Goal: Find specific page/section: Find specific page/section

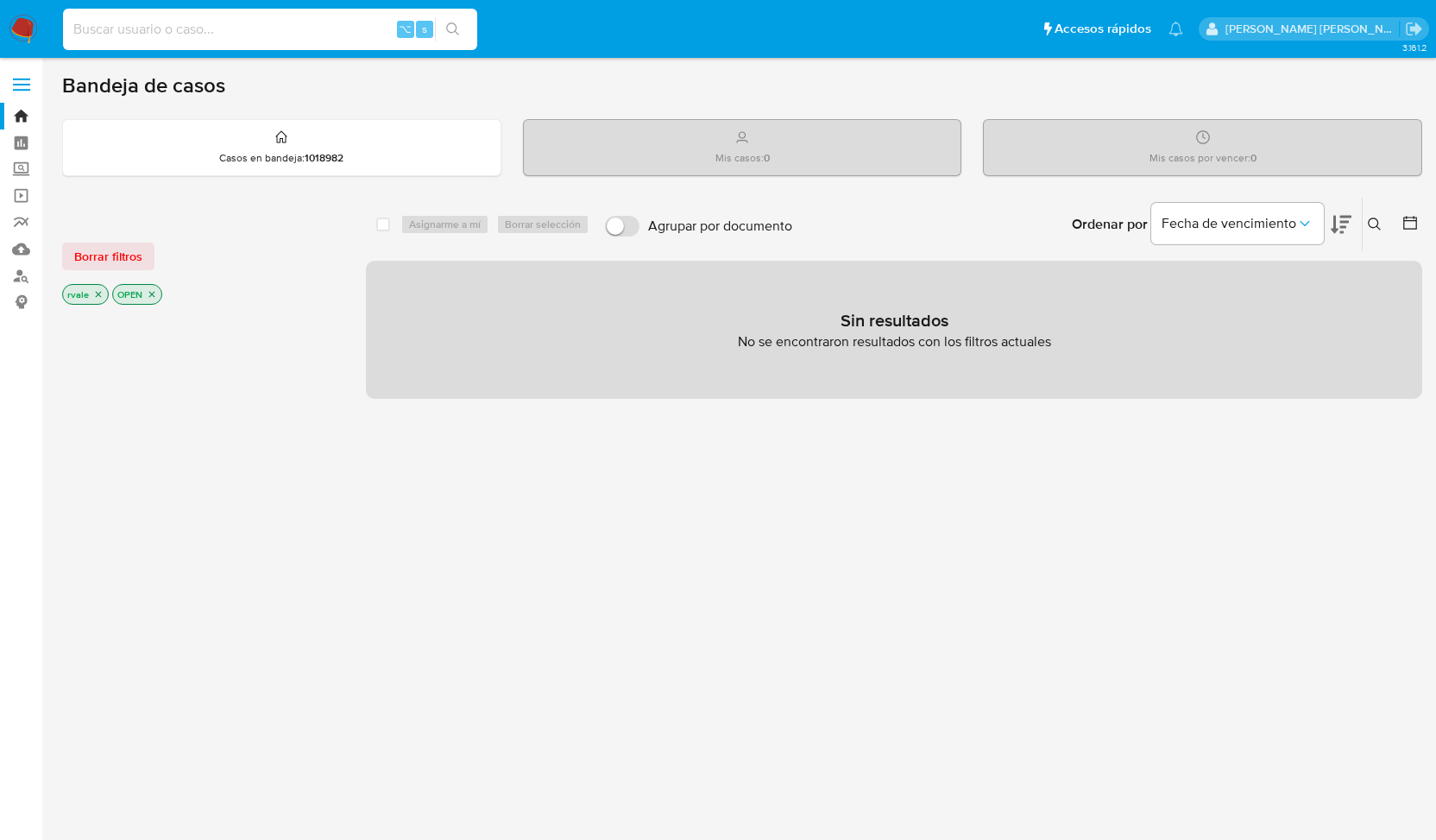
click at [176, 31] on input at bounding box center [270, 28] width 414 height 22
paste input "126842186925"
type input "126842186925"
drag, startPoint x: 196, startPoint y: 23, endPoint x: 28, endPoint y: 14, distance: 168.2
click at [28, 14] on nav "Pausado Ver notificaciones 126842186925 ⌥ s Accesos rápidos Presiona las siguie…" at bounding box center [718, 28] width 1436 height 58
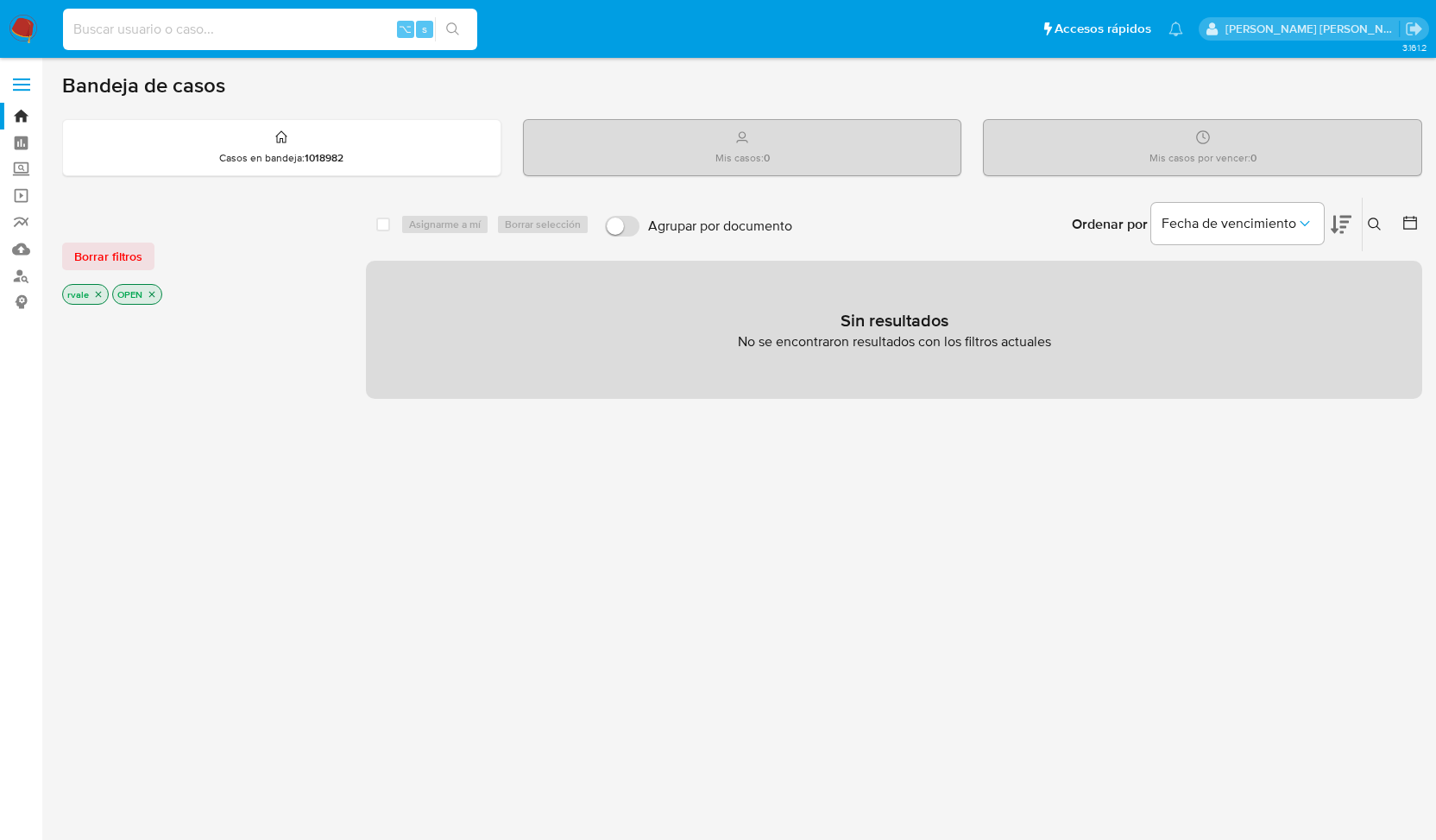
paste input "127373786810"
type input "127373786810"
drag, startPoint x: 230, startPoint y: 42, endPoint x: 120, endPoint y: 27, distance: 111.0
click at [120, 27] on div "127373786810 ⌥ s" at bounding box center [270, 29] width 414 height 42
drag, startPoint x: 169, startPoint y: 35, endPoint x: -26, endPoint y: 23, distance: 195.4
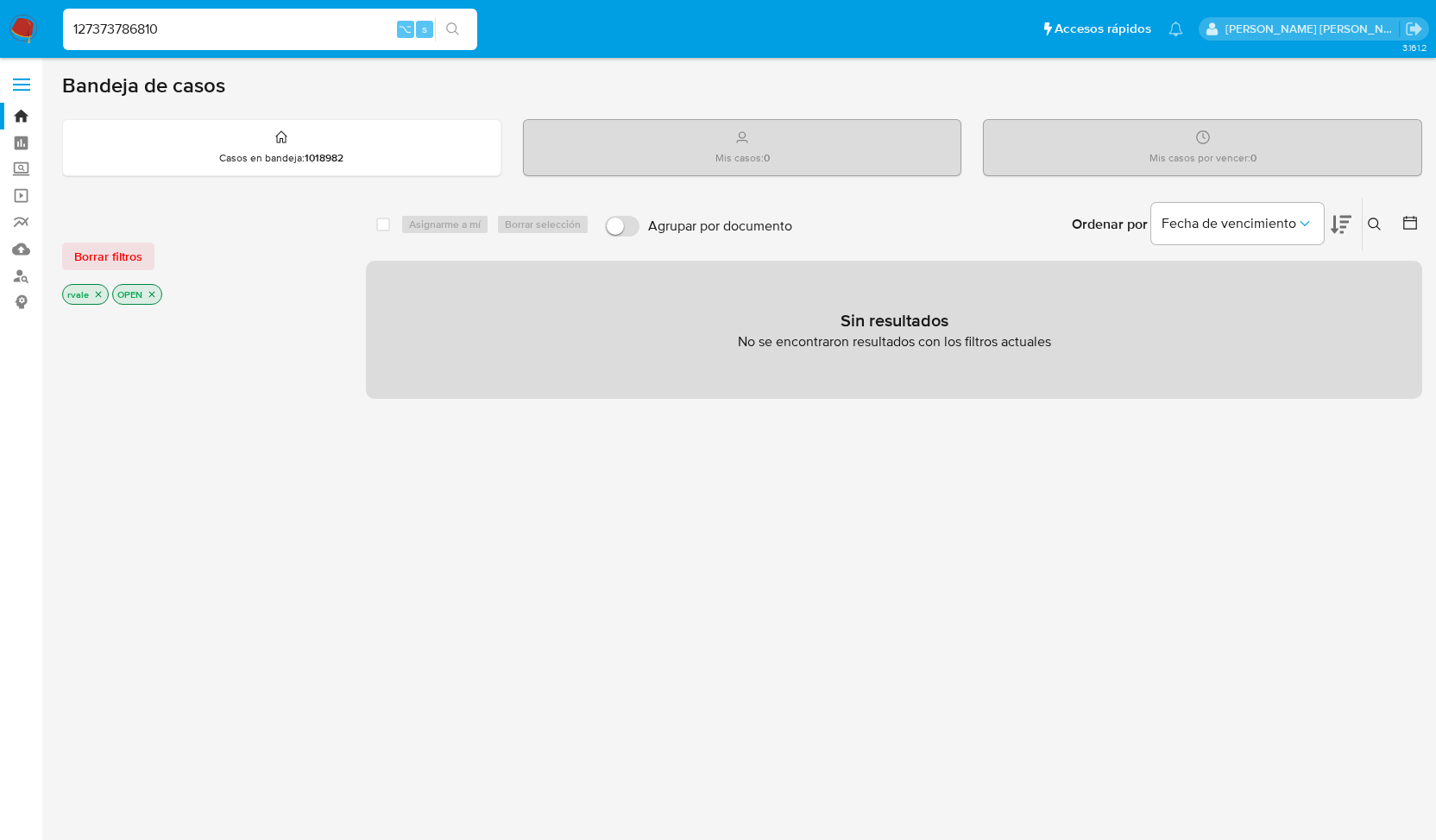
click at [0, 23] on html "Pausado Ver notificaciones 127373786810 ⌥ s Accesos rápidos Presiona las siguie…" at bounding box center [718, 525] width 1436 height 1051
paste input "1655629560"
type input "1655629560"
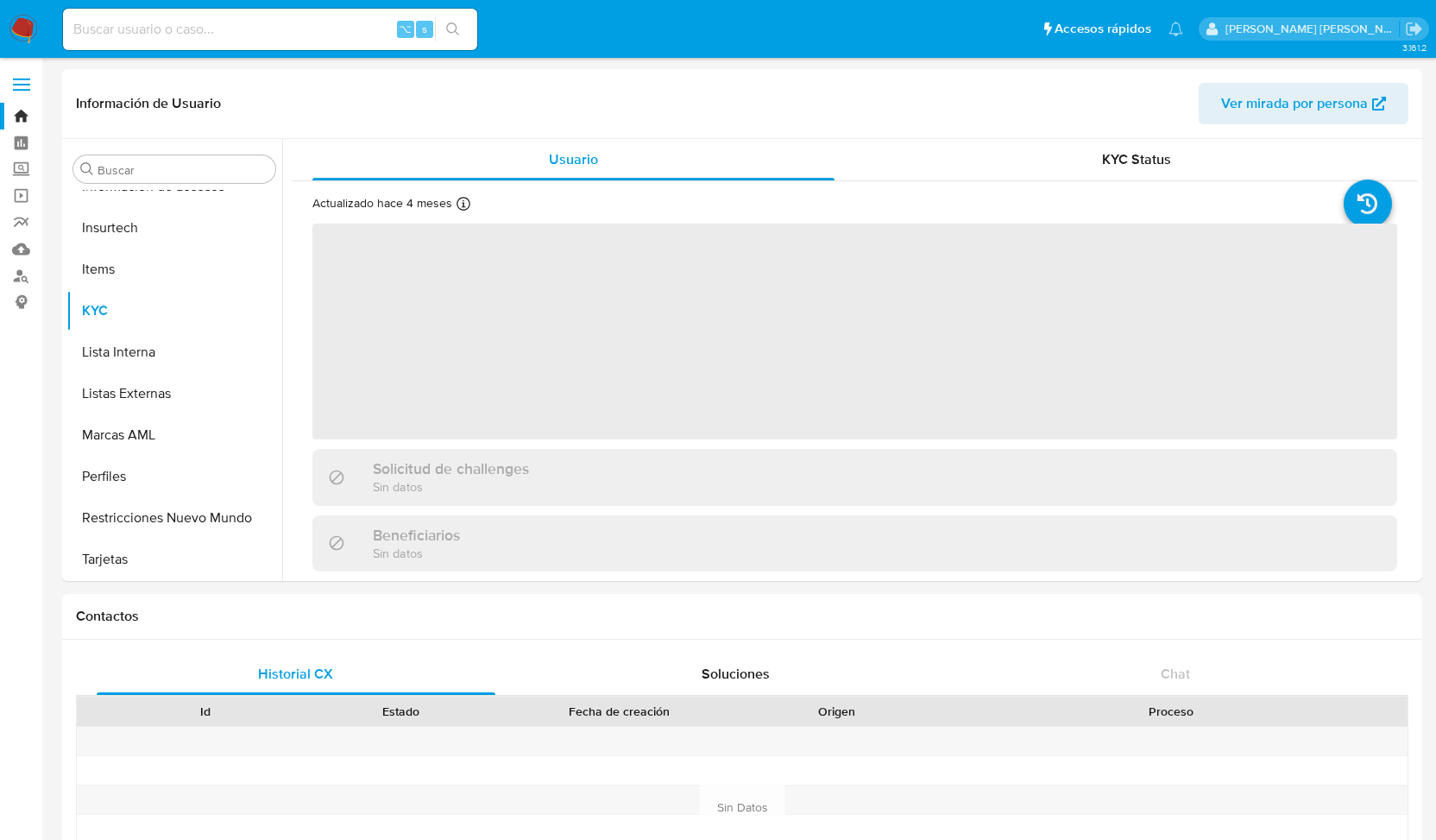
scroll to position [813, 0]
select select "10"
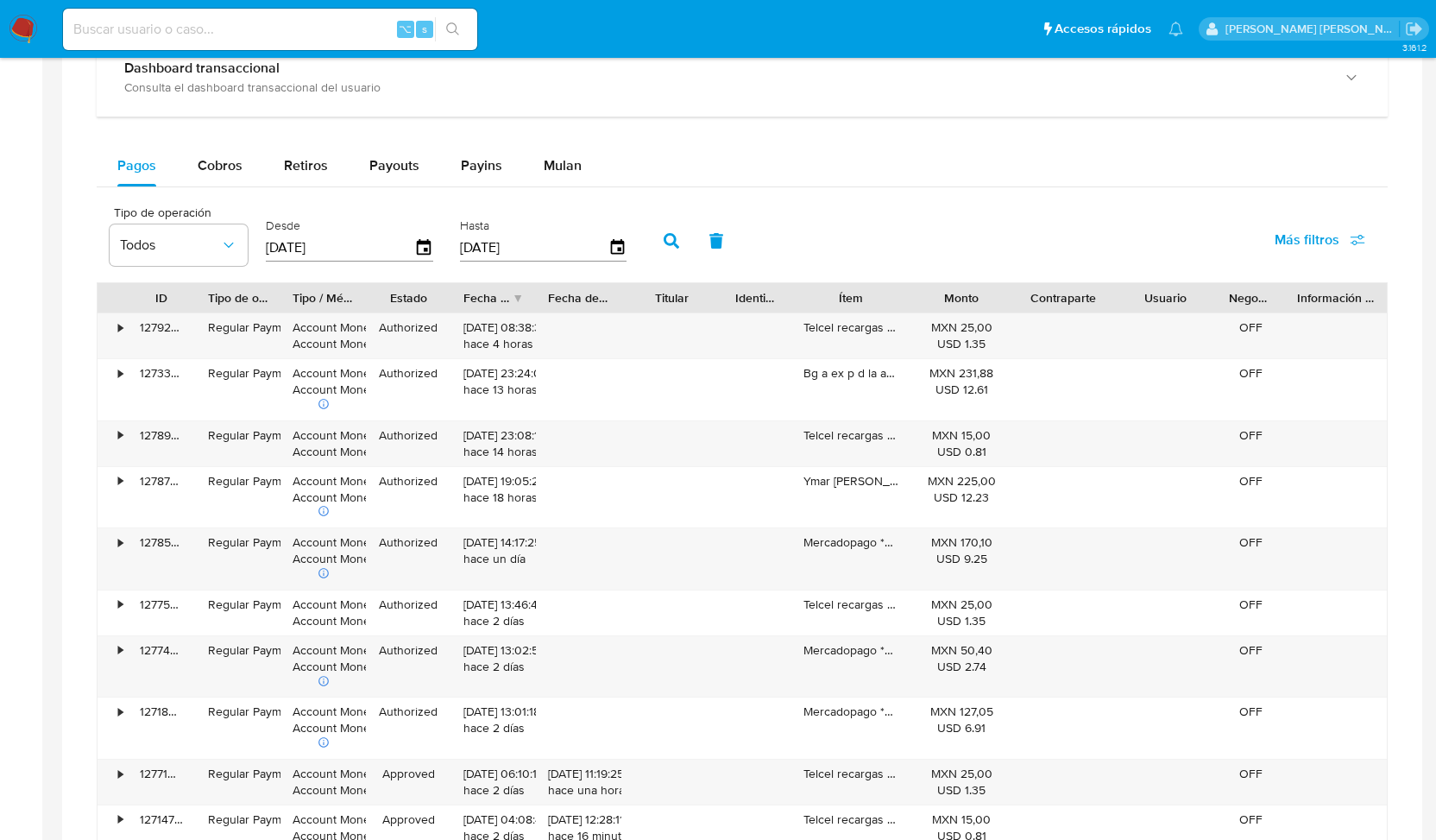
scroll to position [1102, 0]
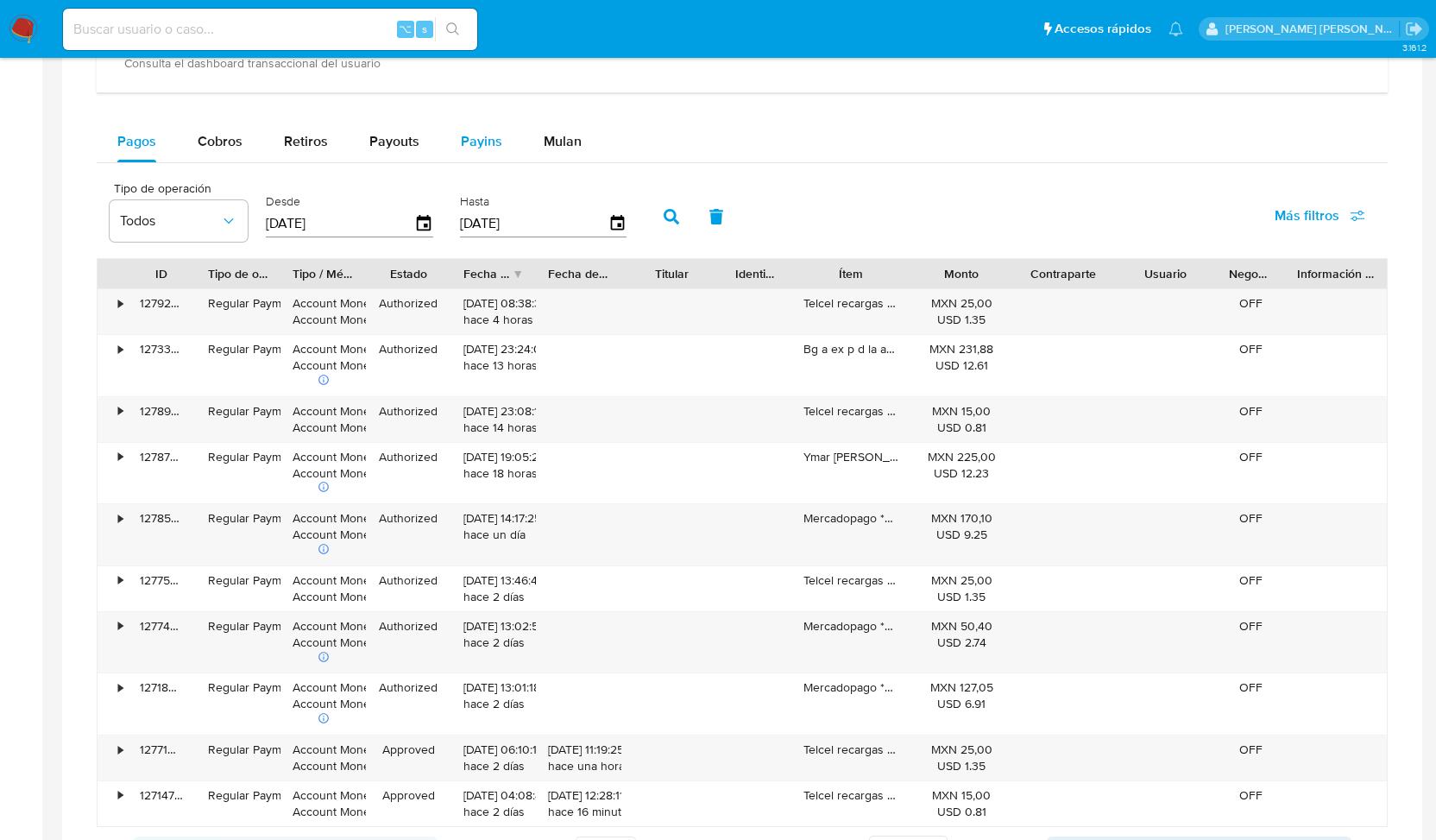
click at [488, 142] on span "Payins" at bounding box center [482, 141] width 42 height 20
select select "10"
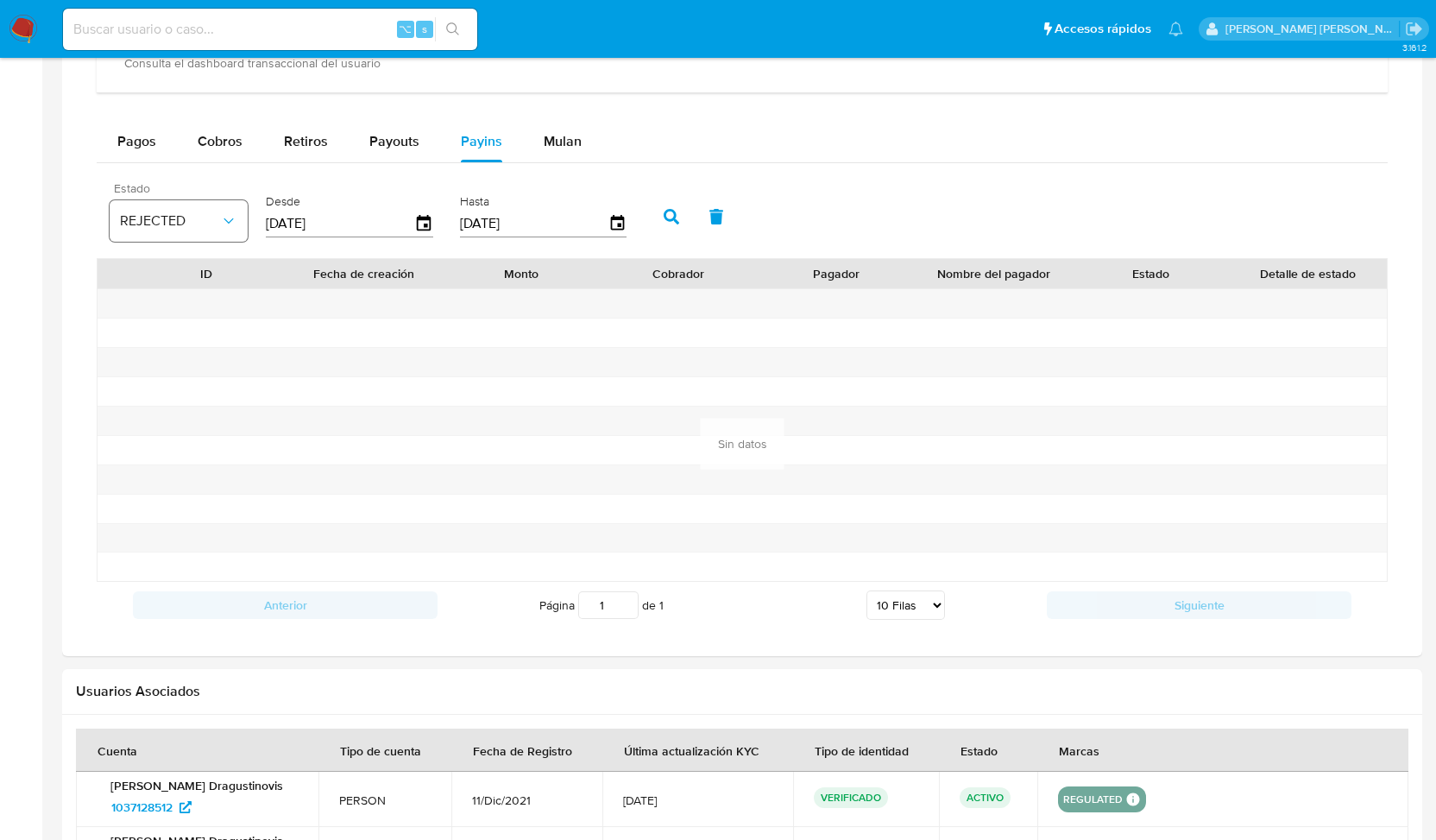
click at [229, 221] on icon "button" at bounding box center [228, 220] width 17 height 17
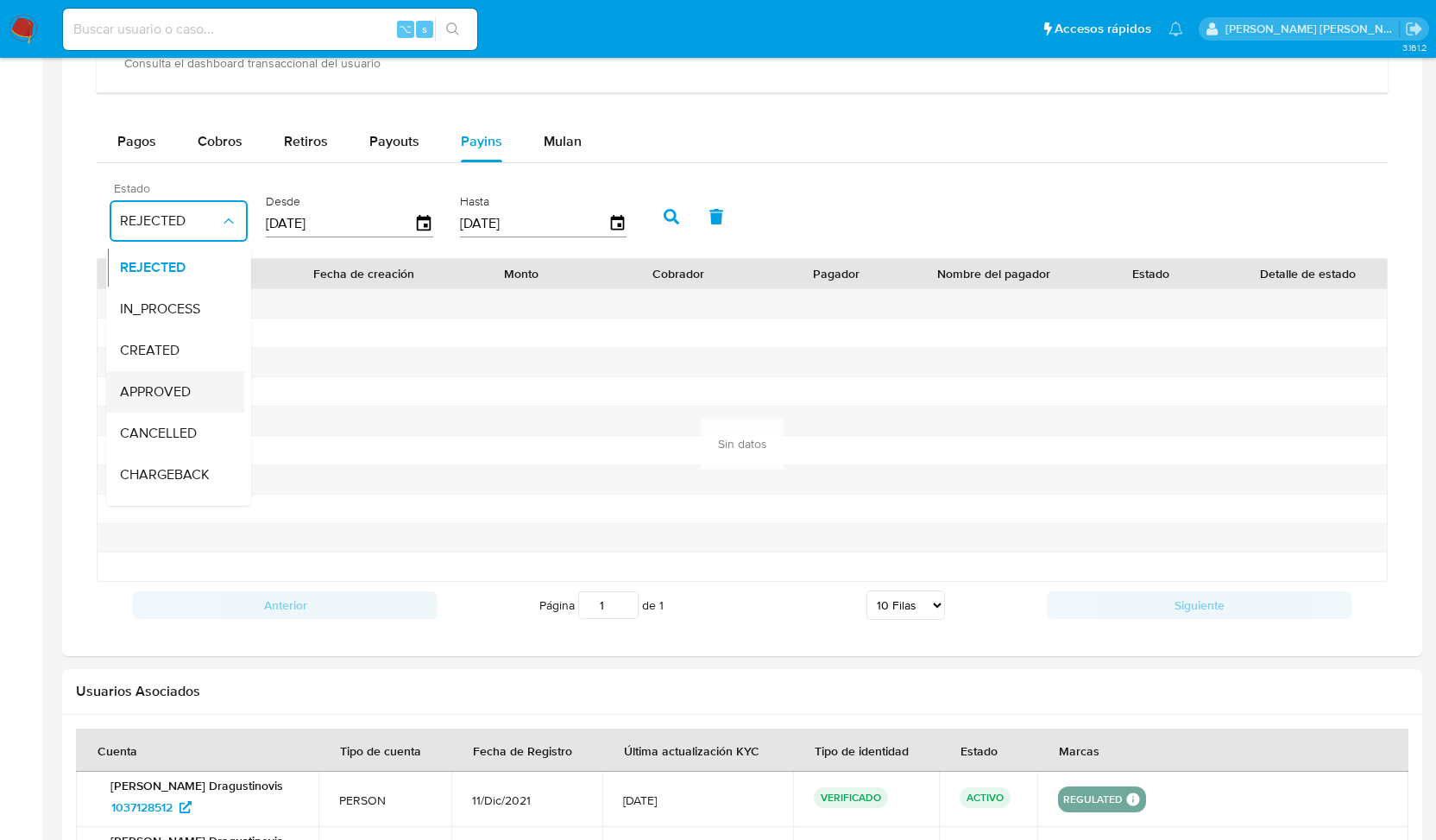
scroll to position [114, 0]
click at [153, 467] on div "Todos" at bounding box center [169, 484] width 100 height 42
click at [420, 215] on icon "button" at bounding box center [424, 223] width 14 height 16
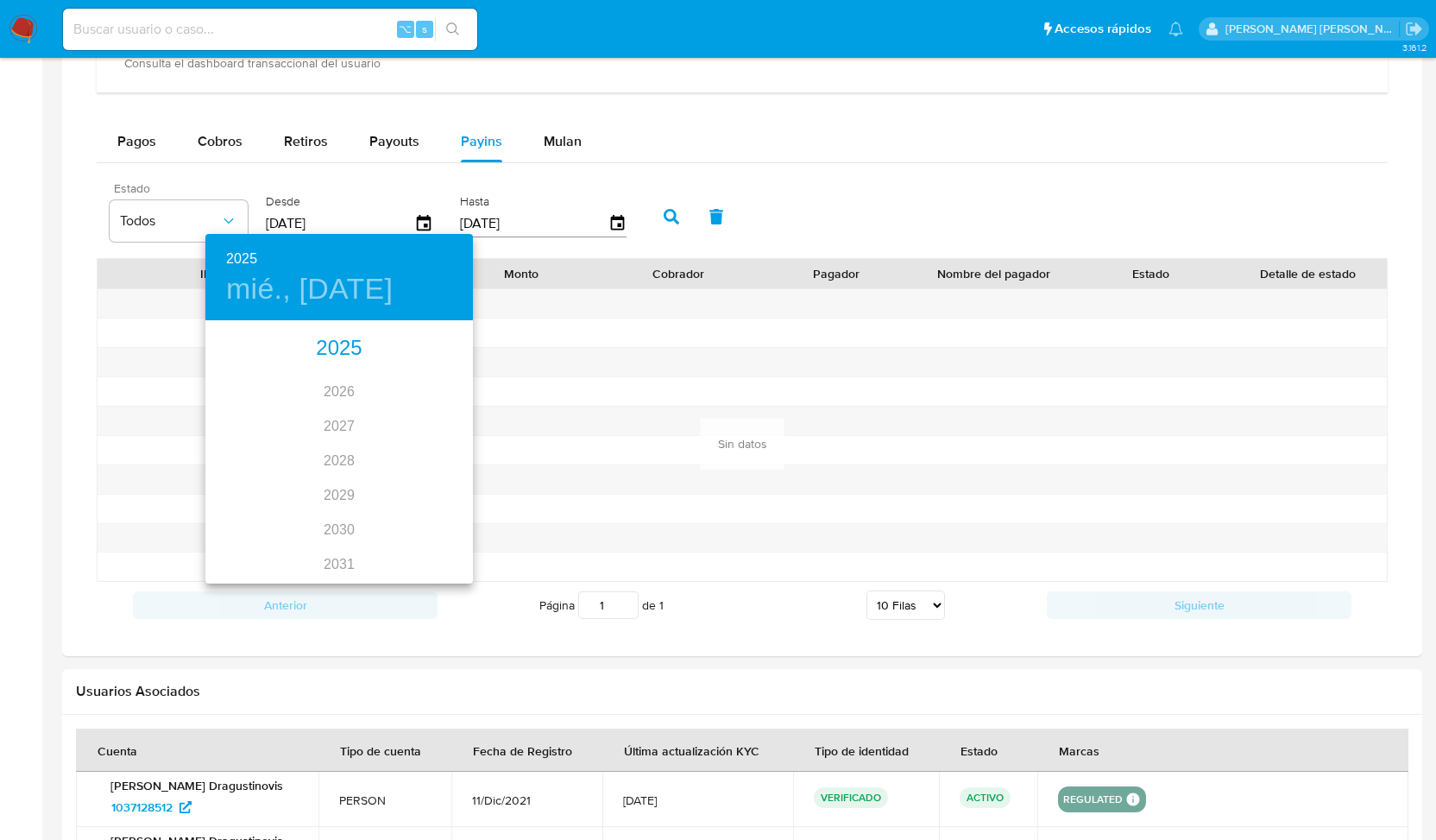
click at [327, 353] on div "2025" at bounding box center [340, 349] width 268 height 35
click at [431, 418] on div "jun." at bounding box center [428, 420] width 89 height 65
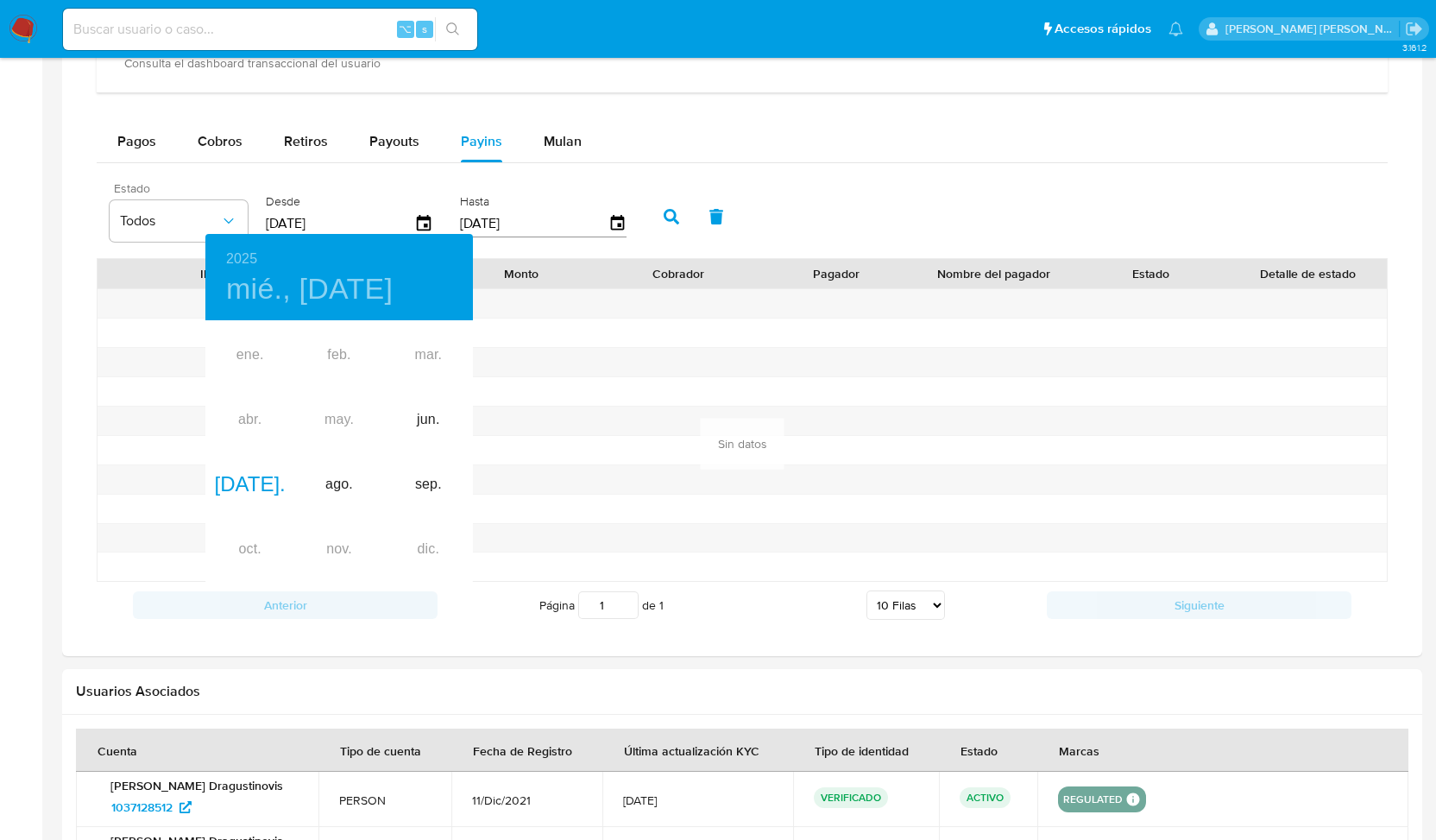
type input "[DATE]"
click at [671, 212] on div at bounding box center [718, 420] width 1436 height 840
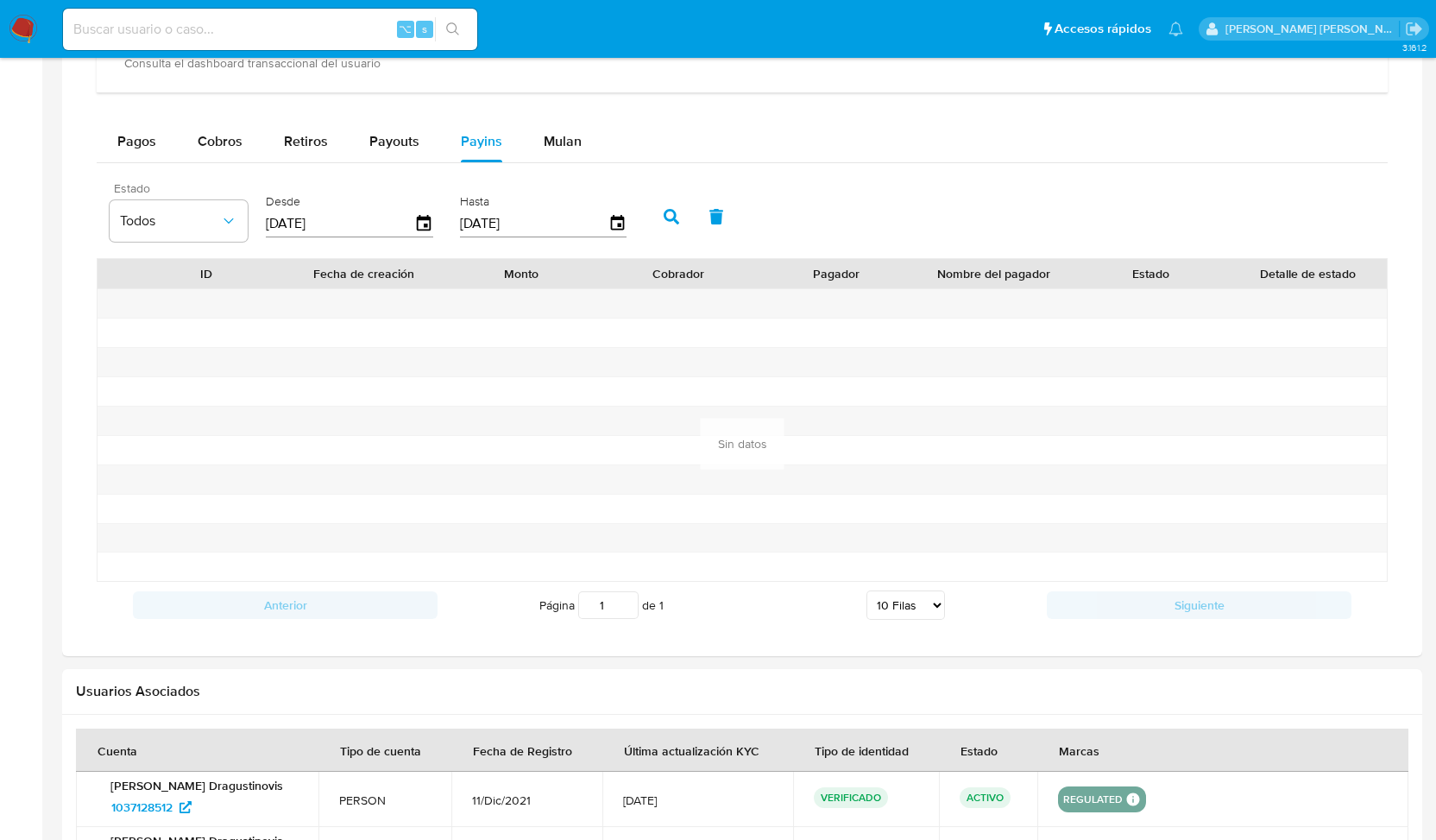
click at [671, 212] on icon "button" at bounding box center [671, 216] width 16 height 16
